Goal: Transaction & Acquisition: Obtain resource

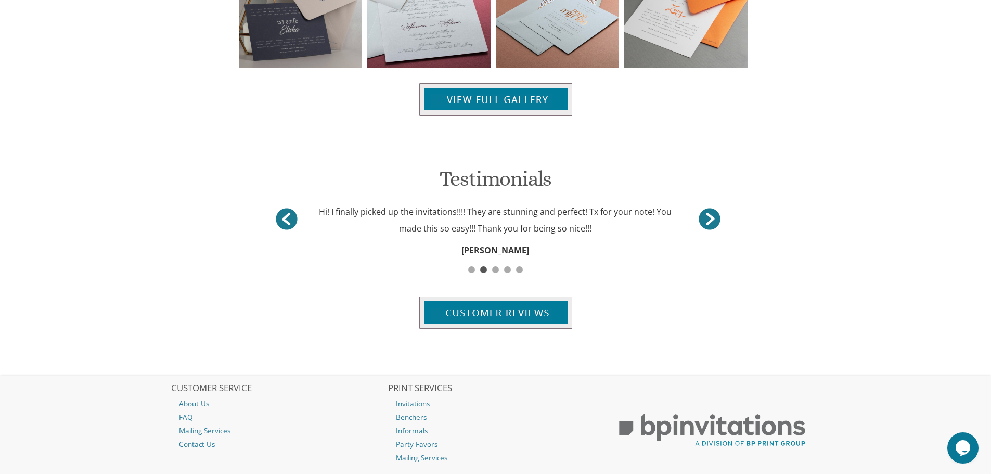
scroll to position [1218, 0]
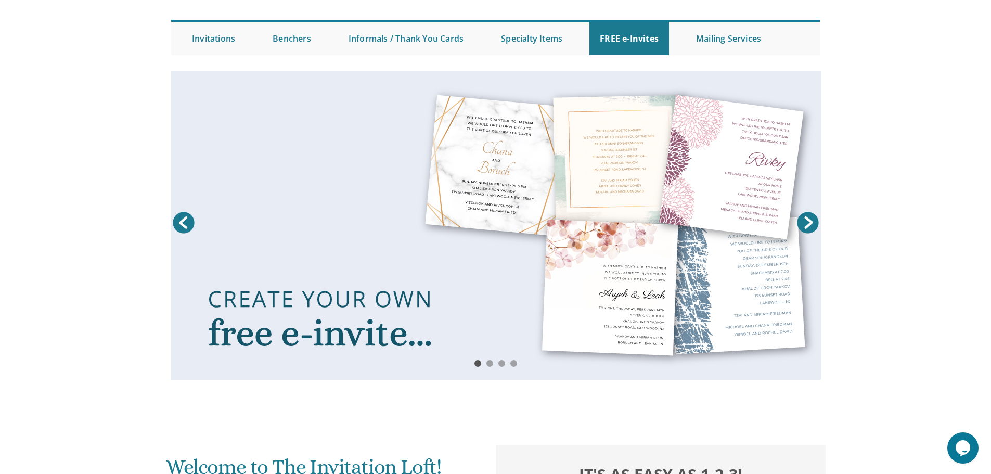
scroll to position [0, 0]
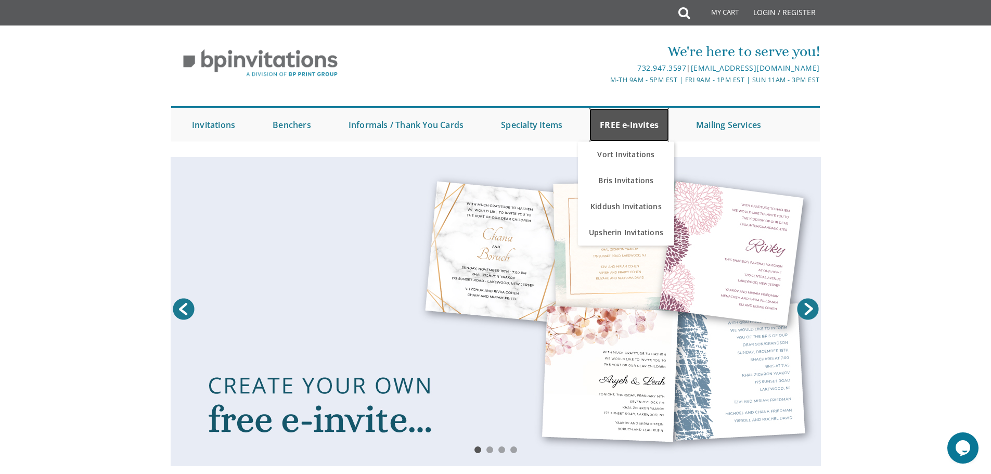
click at [647, 117] on link "FREE e-Invites" at bounding box center [630, 124] width 80 height 33
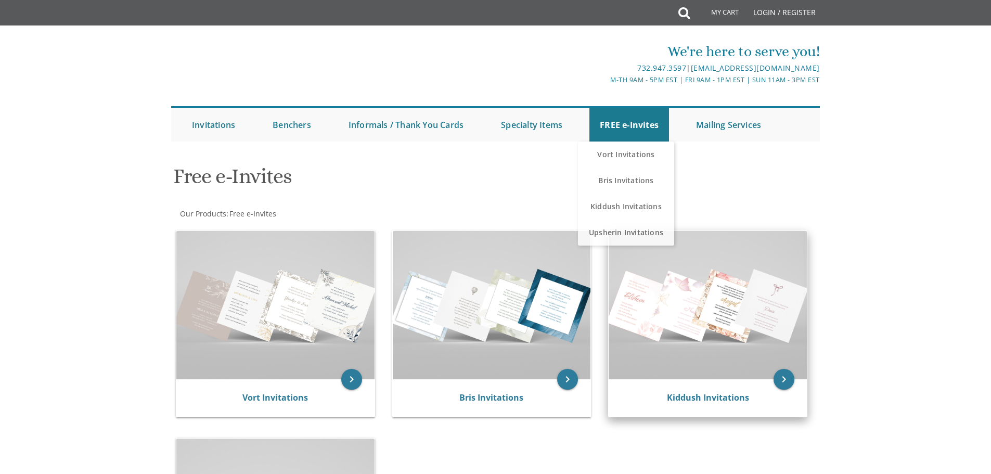
click at [686, 386] on div "Kiddush Invitations" at bounding box center [708, 397] width 198 height 37
click at [788, 378] on icon "keyboard_arrow_right" at bounding box center [784, 379] width 21 height 21
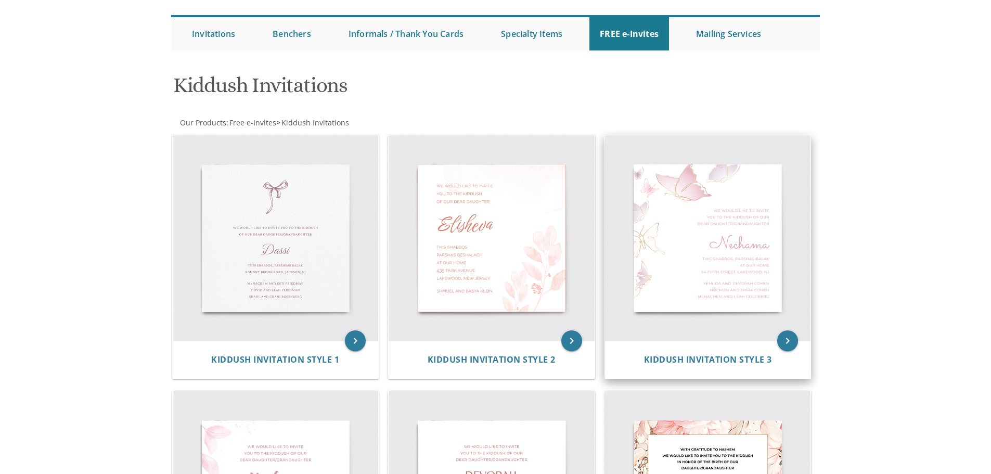
scroll to position [92, 0]
click at [737, 255] on img at bounding box center [708, 238] width 206 height 206
click at [794, 340] on icon "keyboard_arrow_right" at bounding box center [787, 340] width 21 height 21
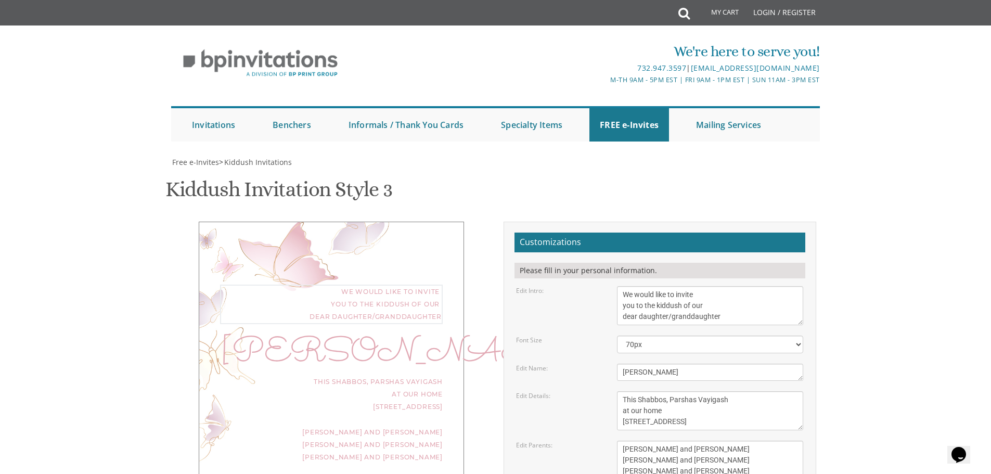
click at [625, 293] on textarea "We would like to invite you to the kiddush of our dear daughter/granddaughter" at bounding box center [710, 305] width 186 height 39
click at [663, 290] on textarea "We would like to invite you to the kiddush of our dear daughter/granddaughter" at bounding box center [710, 305] width 186 height 39
type textarea "With gratitude to Hashem We would like to invite you to the kiddush of our dear…"
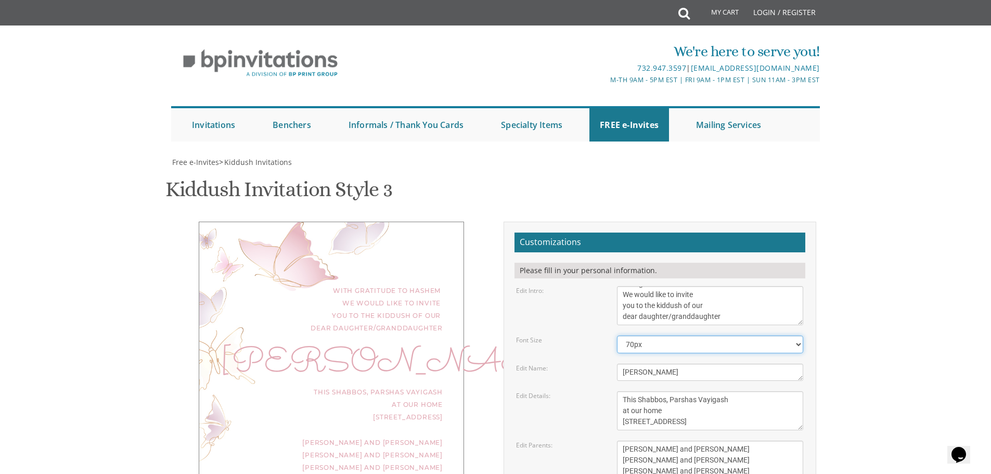
click at [706, 340] on select "40px 50px 60px 70px 80px" at bounding box center [710, 345] width 186 height 18
select select "80px"
click at [617, 336] on select "40px 50px 60px 70px 80px" at bounding box center [710, 345] width 186 height 18
click at [671, 366] on textarea "Nechama" at bounding box center [710, 372] width 186 height 17
type textarea "N"
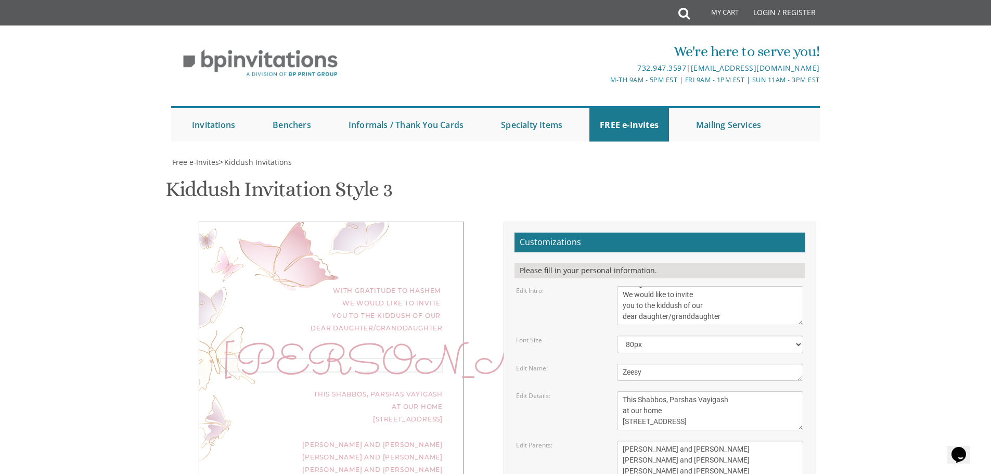
type textarea "Zeesy"
click at [723, 399] on textarea "This Shabbos, Parshas Vayigash at our home 120 Central Avenue, Lakewood, NJ" at bounding box center [710, 410] width 186 height 39
click at [684, 424] on textarea "This Shabbos, Parshas Vayigash at our home 120 Central Avenue, Lakewood, NJ" at bounding box center [710, 410] width 186 height 39
type textarea "This Shabbos, Parshas Ki Seitzei at our home 910 Woodland Drive, Lakewood, NJ"
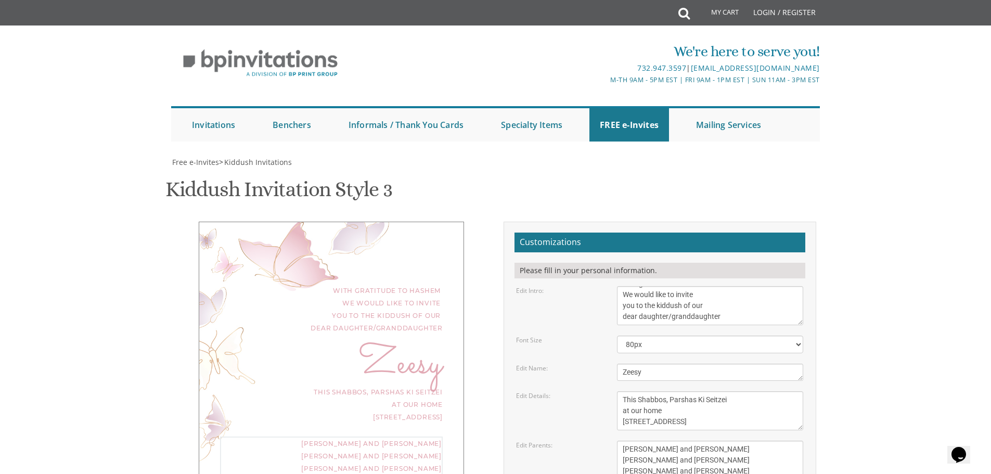
click at [701, 441] on textarea "Yaakov and Miriam Friedman Menachem and Shira Friedman Eli and Blimie Cohen" at bounding box center [710, 460] width 186 height 39
type textarea "Y"
type textarea "Menachem and Esti Shain Dovid and Rochel Shain Avrohom and Aviva Green"
type input "estigreen821@gmail.com"
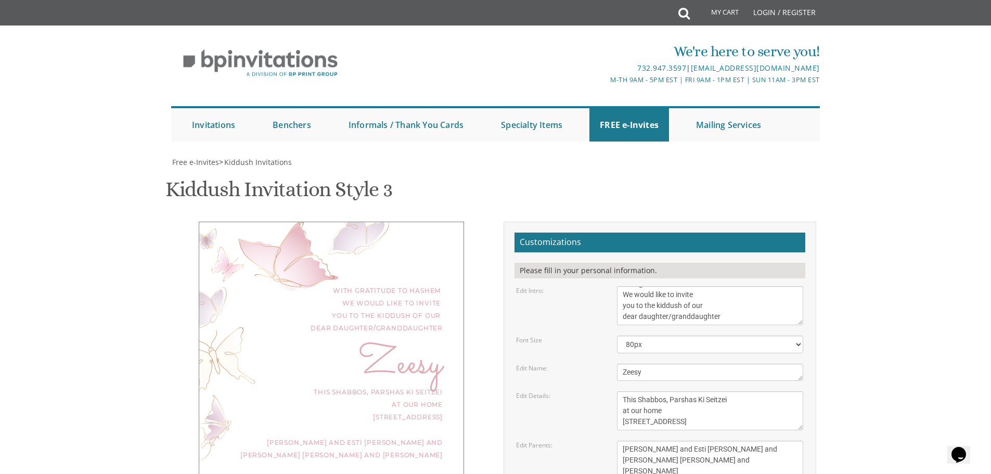
scroll to position [180, 0]
click at [658, 336] on select "40px 50px 60px 70px 80px" at bounding box center [710, 345] width 186 height 18
select select "70px"
click at [617, 336] on select "40px 50px 60px 70px 80px" at bounding box center [710, 345] width 186 height 18
